Goal: Transaction & Acquisition: Purchase product/service

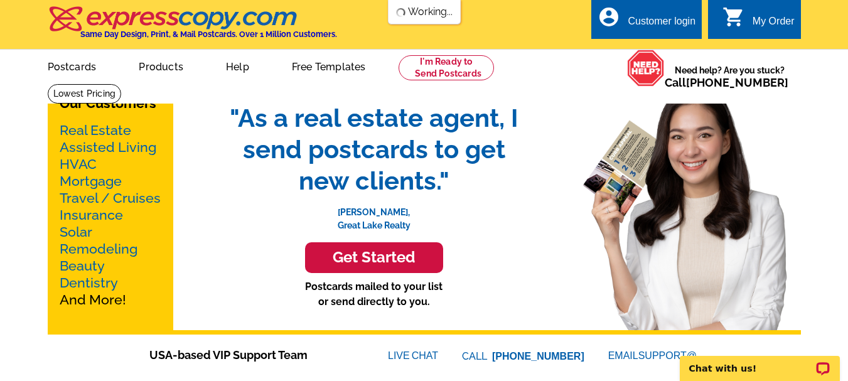
click at [109, 131] on link "Real Estate" at bounding box center [96, 130] width 72 height 16
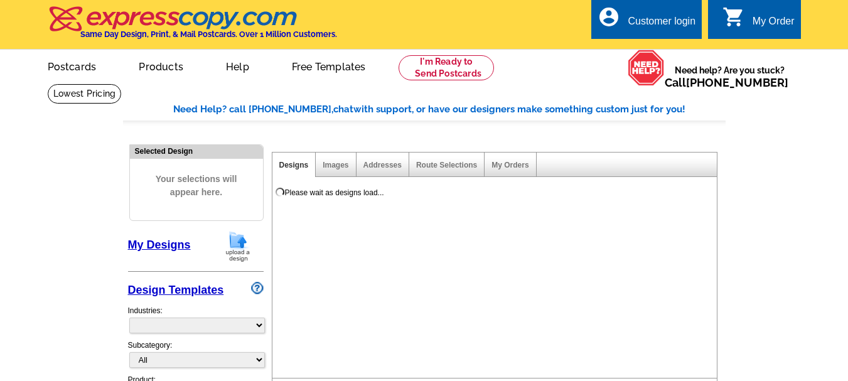
select select "785"
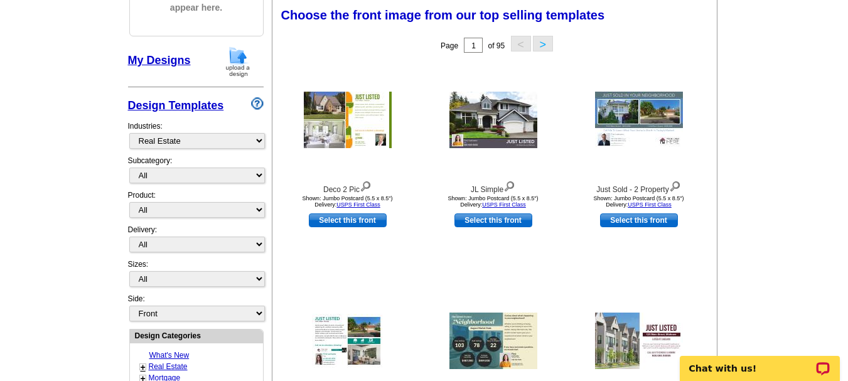
scroll to position [209, 0]
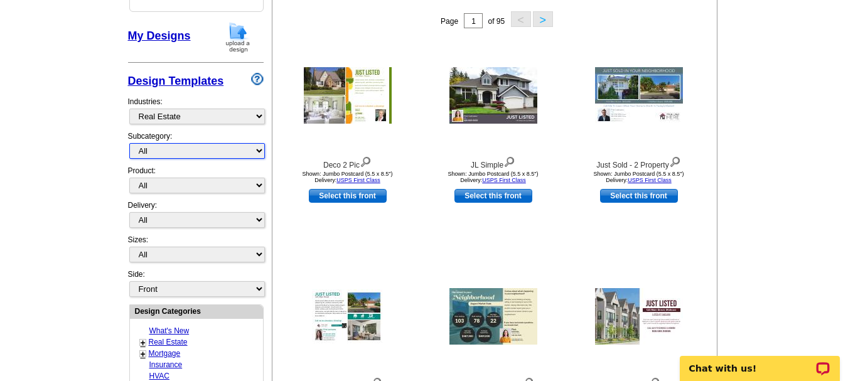
click at [260, 151] on select "All RE/MAX® Referrals [PERSON_NAME]® Berkshire Hathaway Home Services Century 2…" at bounding box center [197, 151] width 136 height 16
select select "807"
click at [129, 144] on select "All RE/MAX® Referrals [PERSON_NAME]® Berkshire Hathaway Home Services Century 2…" at bounding box center [197, 151] width 136 height 16
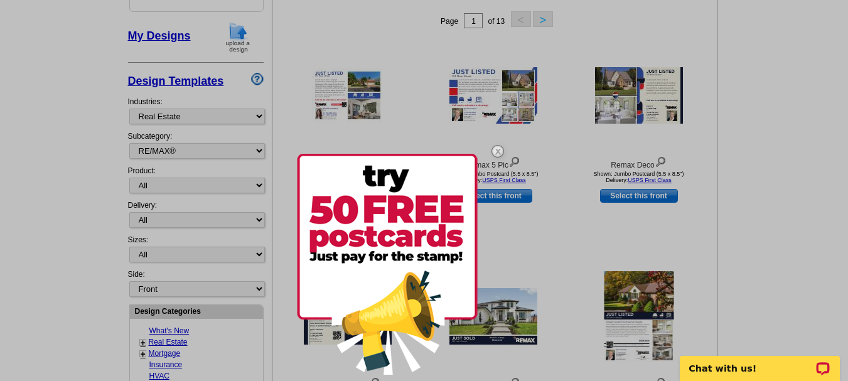
click at [245, 188] on div at bounding box center [424, 190] width 848 height 381
click at [260, 185] on div at bounding box center [424, 190] width 848 height 381
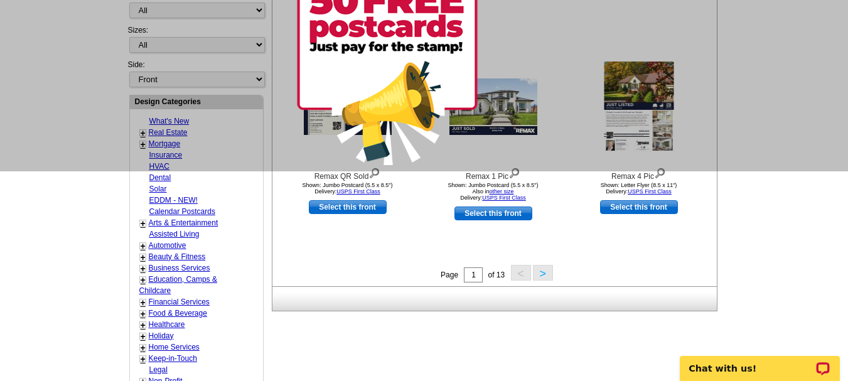
scroll to position [314, 0]
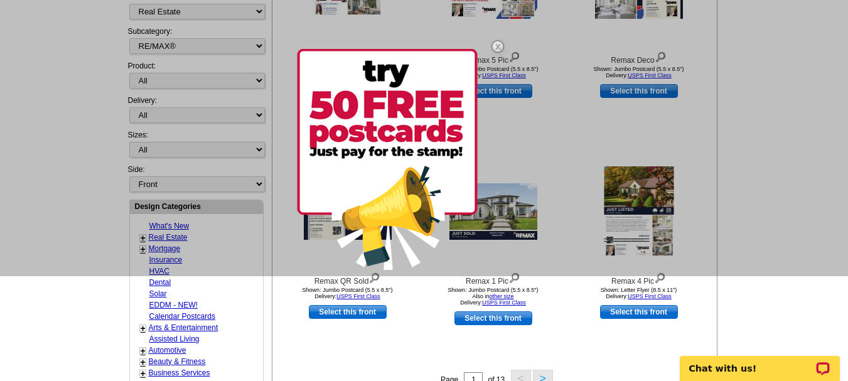
click at [498, 43] on img at bounding box center [498, 46] width 36 height 36
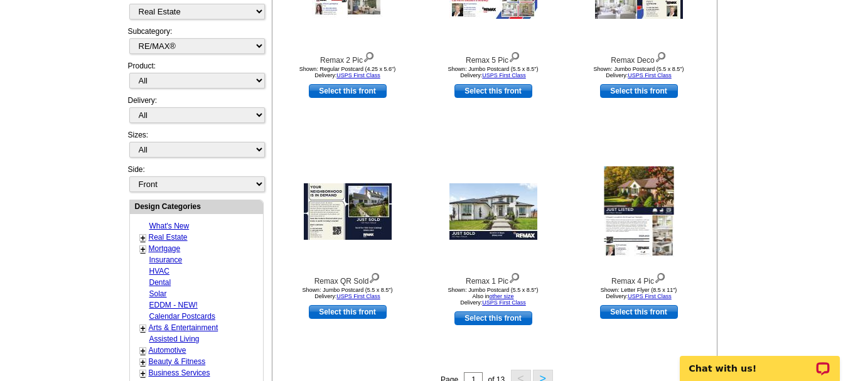
scroll to position [209, 0]
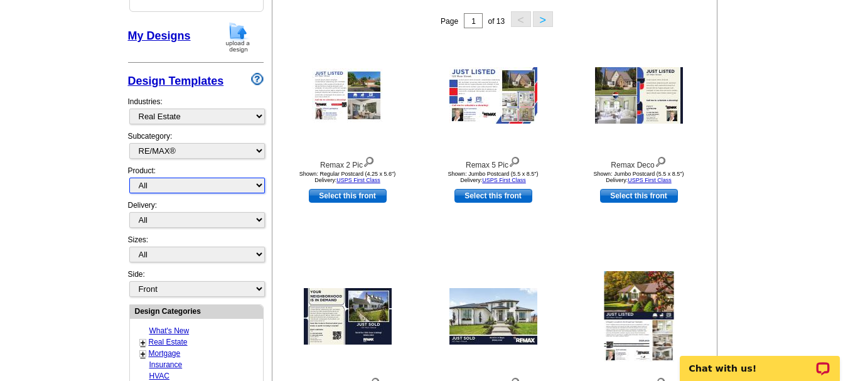
click at [260, 185] on select "All Postcards Letters and flyers Business Cards Door Hangers Greeting Cards" at bounding box center [197, 186] width 136 height 16
select select "3"
click at [129, 178] on select "All Postcards Letters and flyers Business Cards Door Hangers Greeting Cards" at bounding box center [197, 186] width 136 height 16
select select "5"
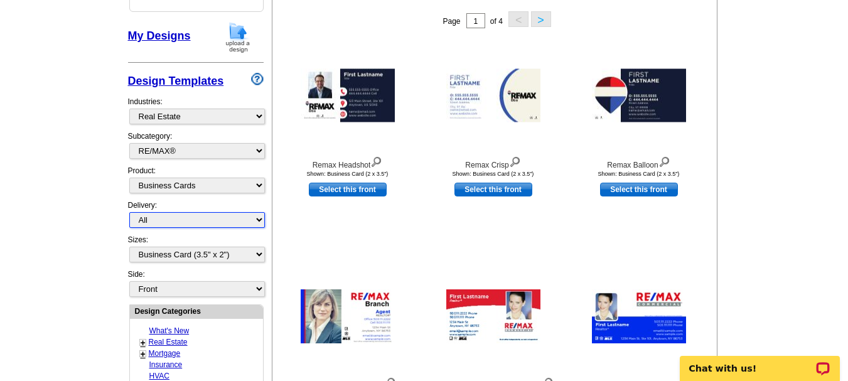
click at [256, 222] on select "All First Class Mail Shipped to Me EDDM Save 66% on Postage" at bounding box center [197, 220] width 136 height 16
select select "3"
click at [129, 213] on select "All First Class Mail Shipped to Me EDDM Save 66% on Postage" at bounding box center [197, 220] width 136 height 16
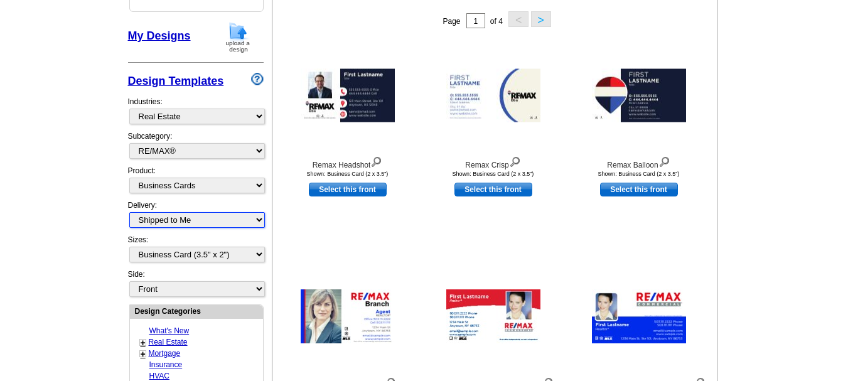
click at [251, 221] on select "All First Class Mail Shipped to Me EDDM Save 66% on Postage" at bounding box center [197, 220] width 136 height 16
click at [151, 220] on select "All First Class Mail Shipped to Me EDDM Save 66% on Postage" at bounding box center [197, 220] width 136 height 16
click at [261, 289] on select "Front Back" at bounding box center [197, 289] width 136 height 16
select select "front"
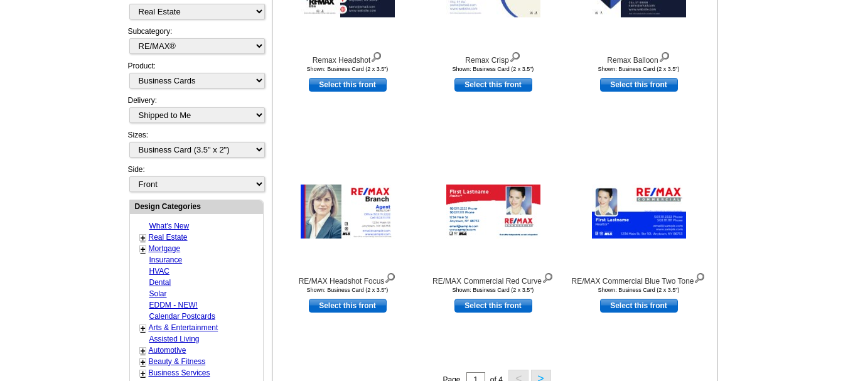
click at [0, 159] on main "Need Help? call [PHONE_NUMBER], chat with support, or have our designers make s…" at bounding box center [424, 237] width 848 height 934
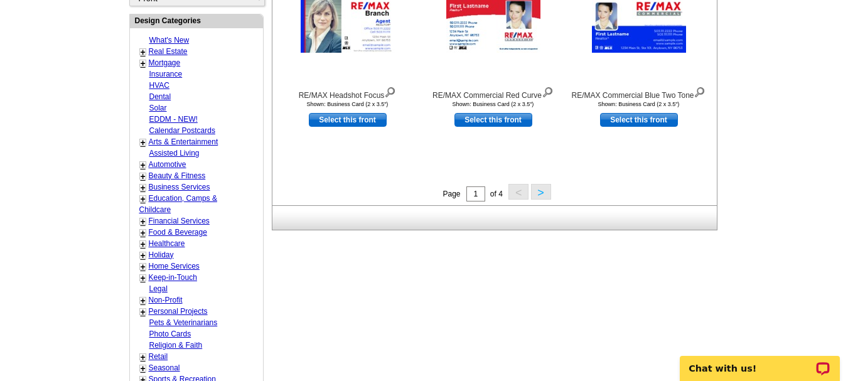
scroll to position [523, 0]
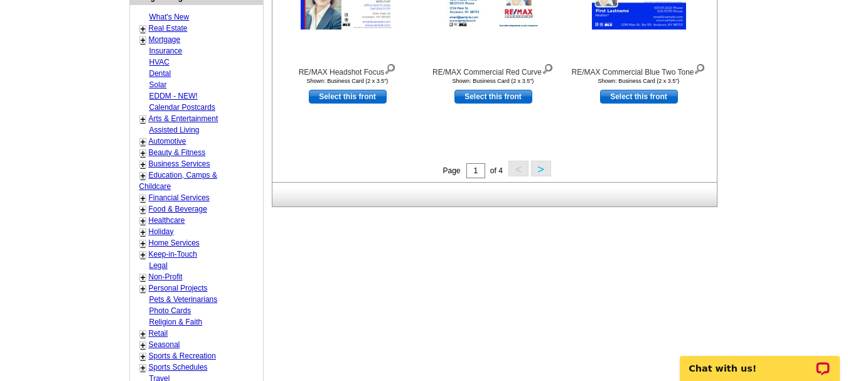
click at [537, 168] on button ">" at bounding box center [541, 169] width 20 height 16
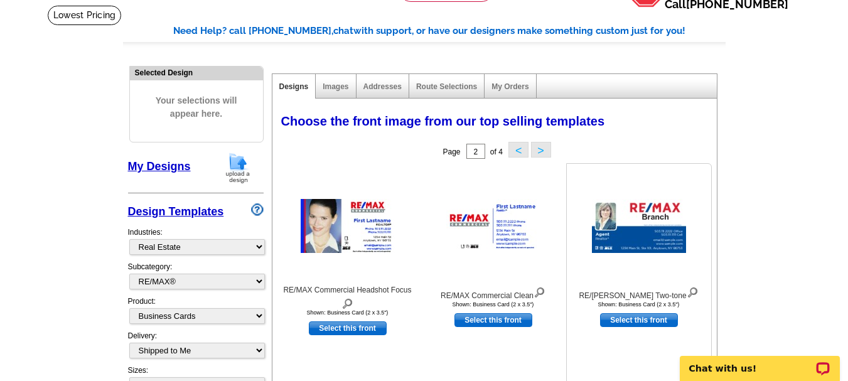
scroll to position [0, 0]
